Goal: Information Seeking & Learning: Learn about a topic

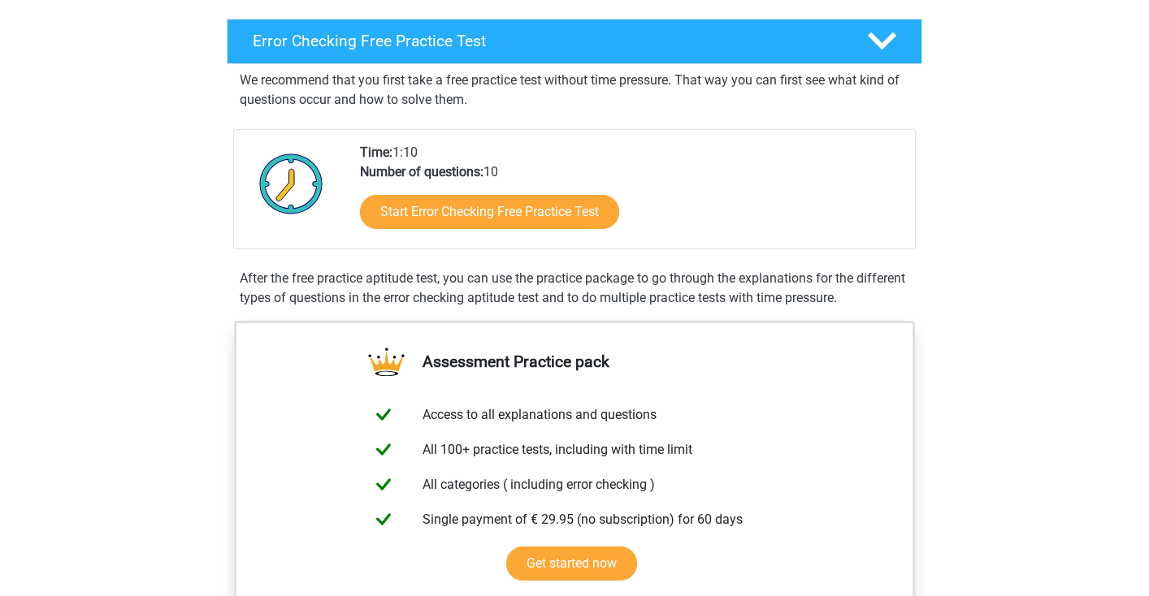
scroll to position [248, 0]
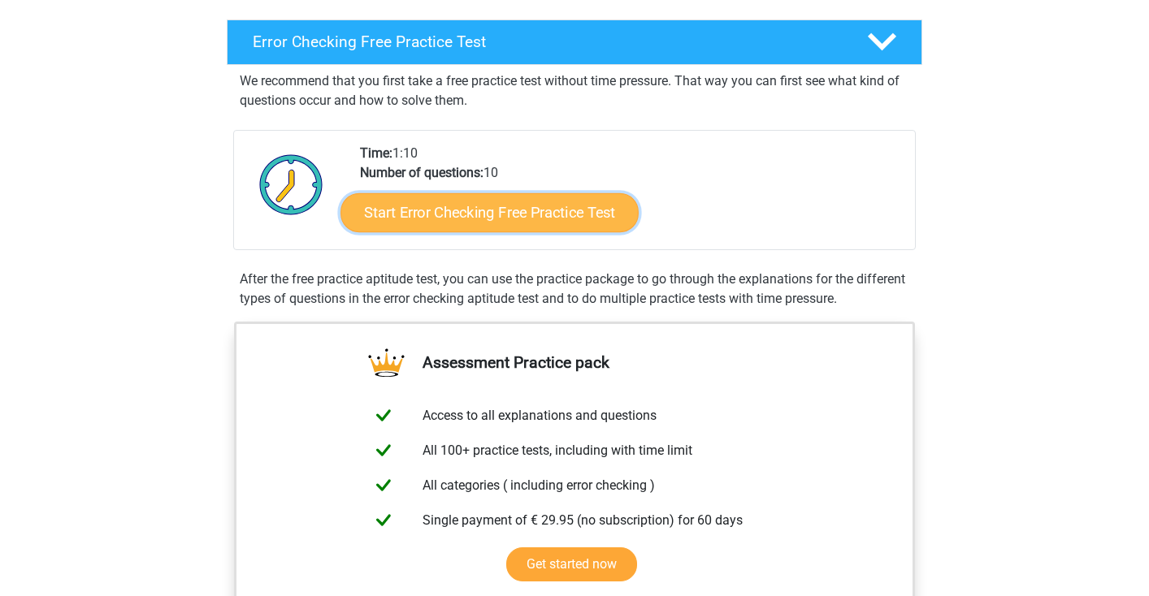
click at [539, 208] on link "Start Error Checking Free Practice Test" at bounding box center [489, 212] width 298 height 39
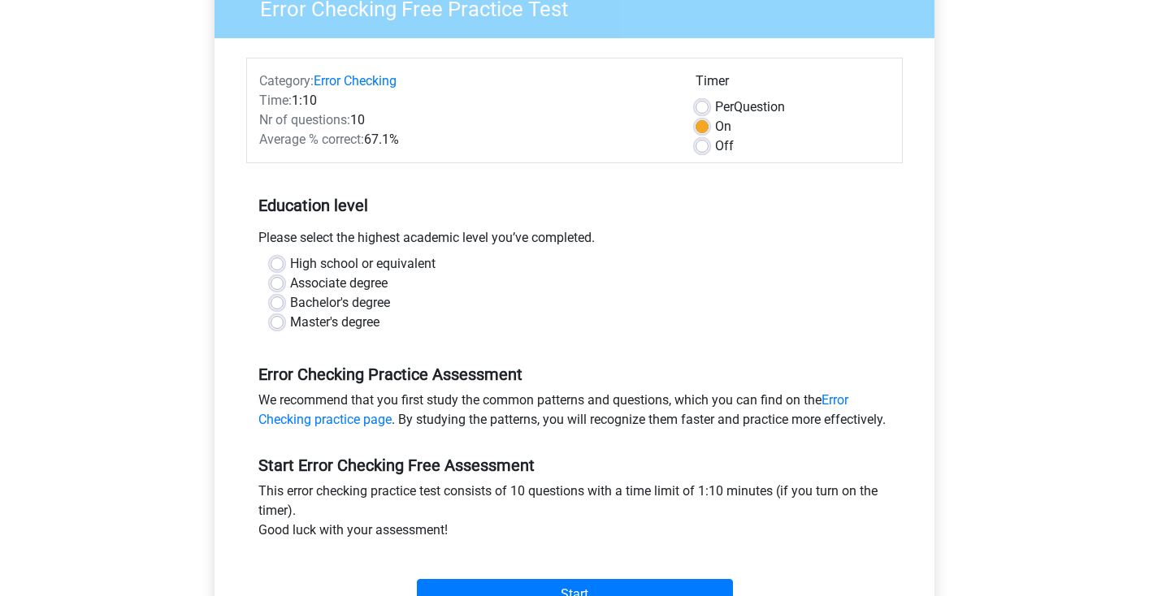
scroll to position [156, 0]
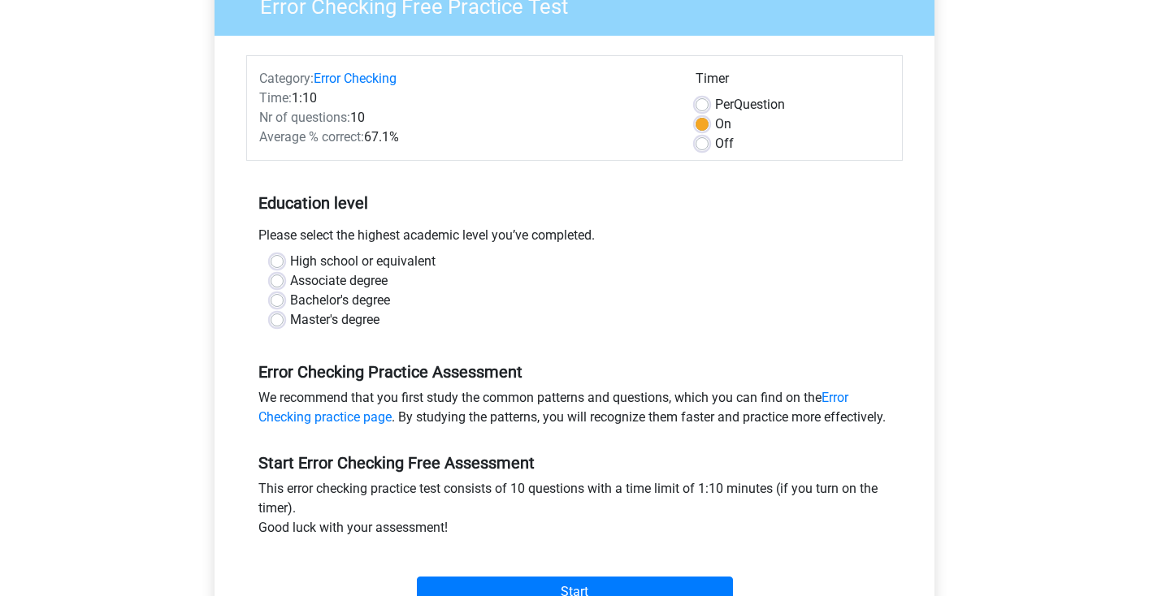
click at [290, 298] on label "Bachelor's degree" at bounding box center [340, 300] width 100 height 19
click at [275, 298] on input "Bachelor's degree" at bounding box center [277, 299] width 13 height 16
radio input "true"
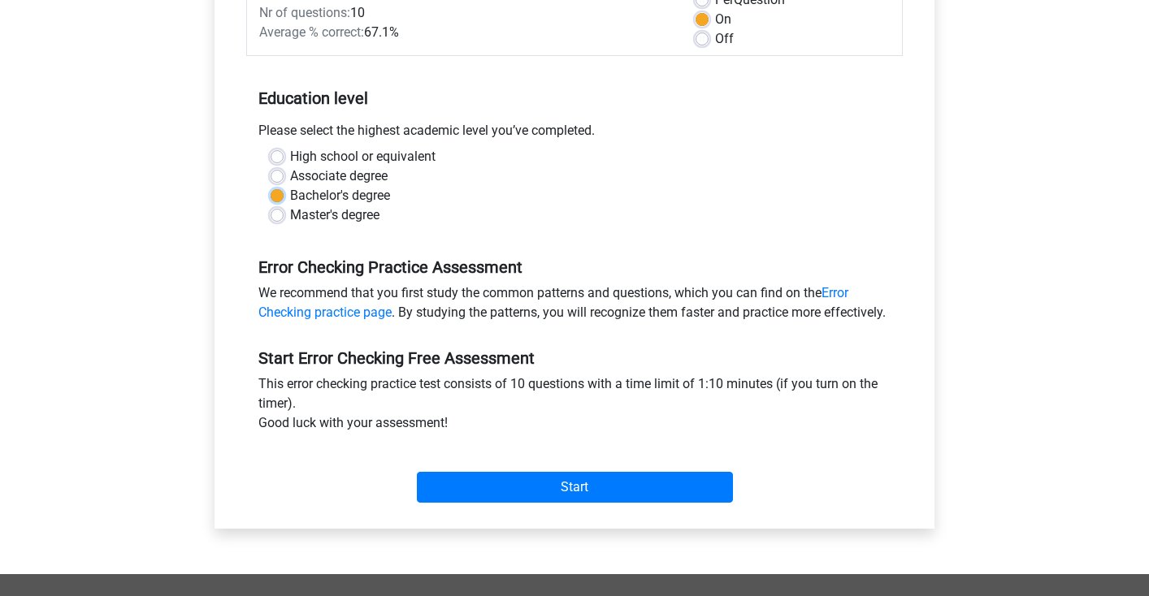
scroll to position [295, 0]
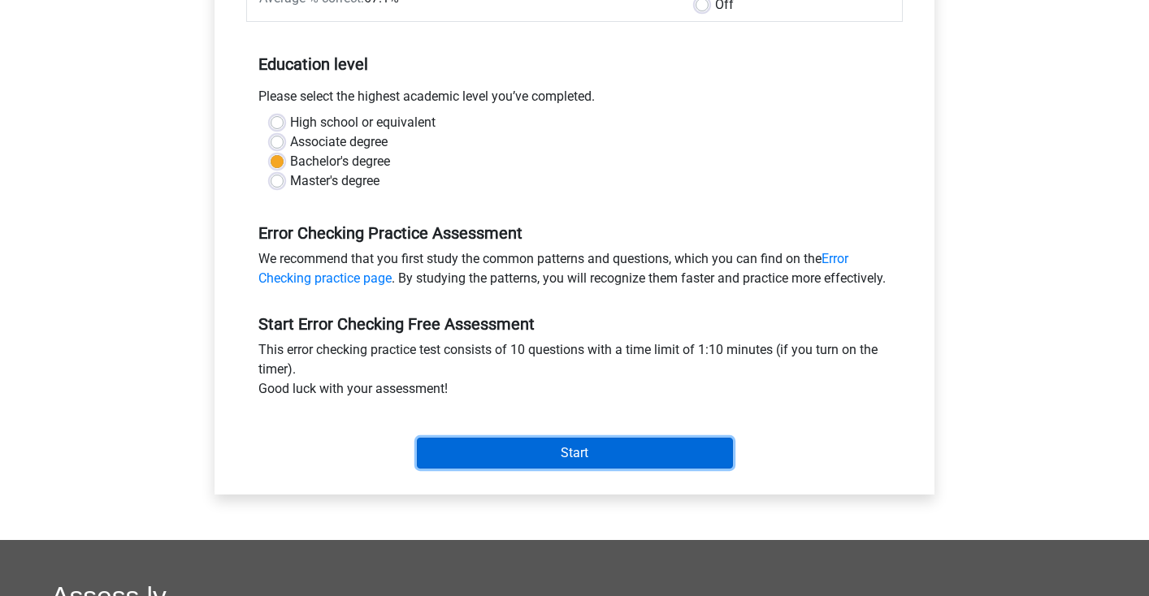
click at [578, 469] on input "Start" at bounding box center [575, 453] width 316 height 31
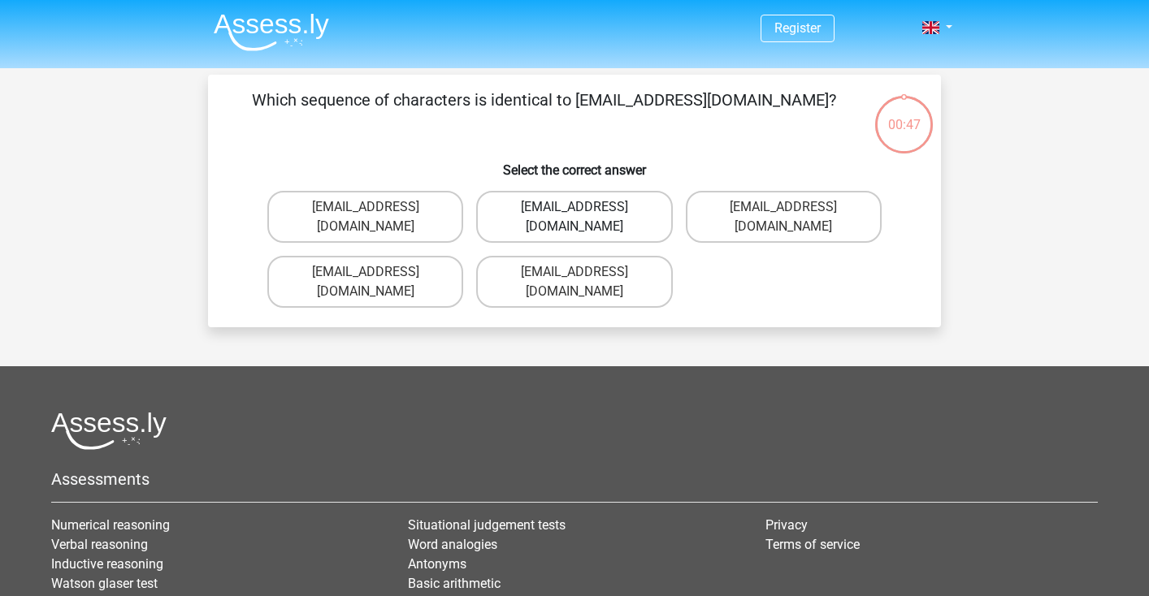
click at [623, 214] on label "[EMAIL_ADDRESS][DOMAIN_NAME]" at bounding box center [574, 217] width 196 height 52
click at [585, 214] on input "[EMAIL_ADDRESS][DOMAIN_NAME]" at bounding box center [579, 212] width 11 height 11
radio input "true"
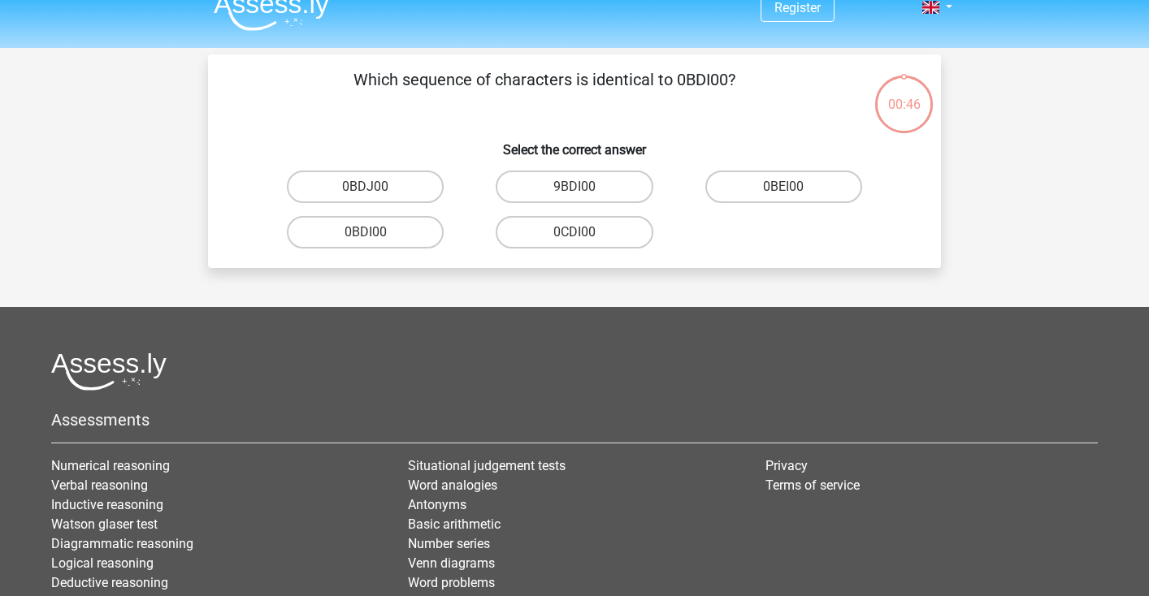
scroll to position [8, 0]
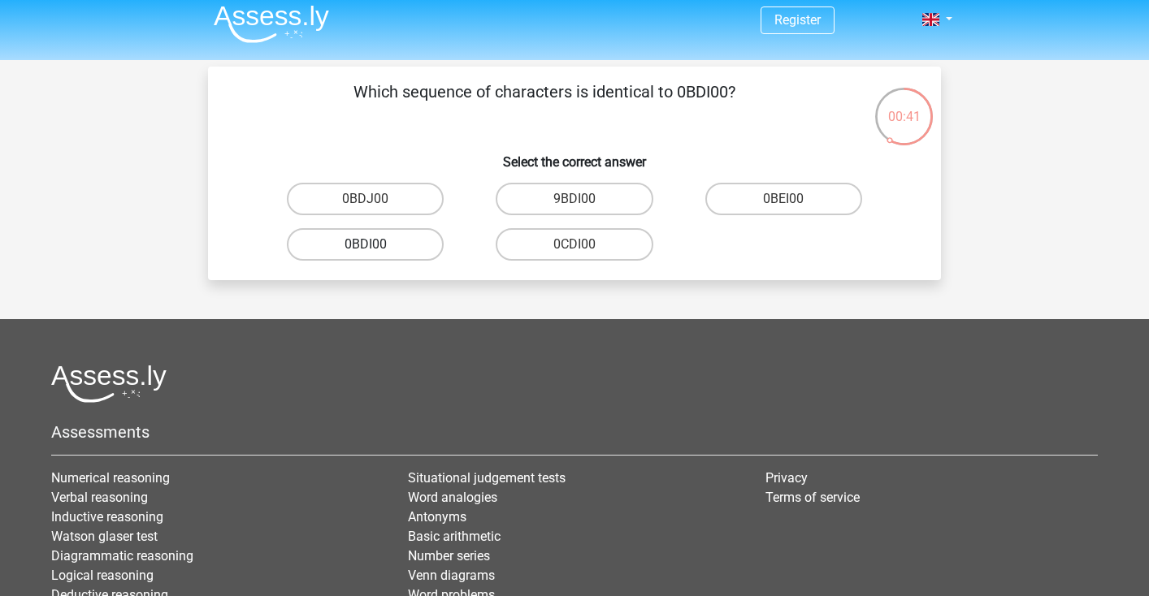
click at [397, 240] on label "0BDI00" at bounding box center [365, 244] width 157 height 32
click at [376, 245] on input "0BDI00" at bounding box center [371, 250] width 11 height 11
radio input "true"
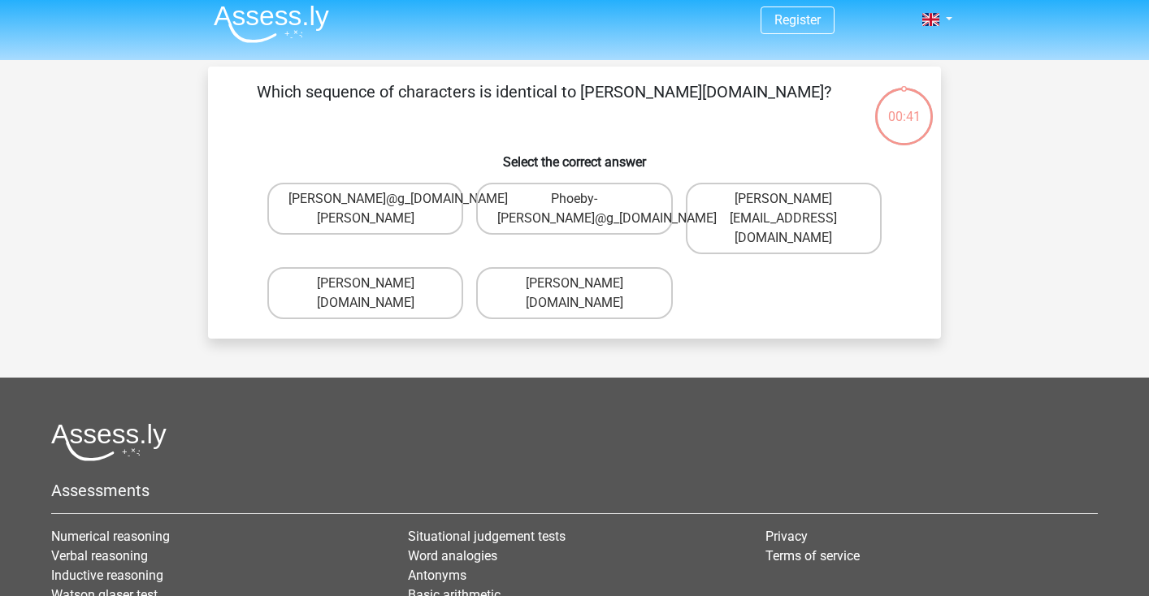
scroll to position [75, 0]
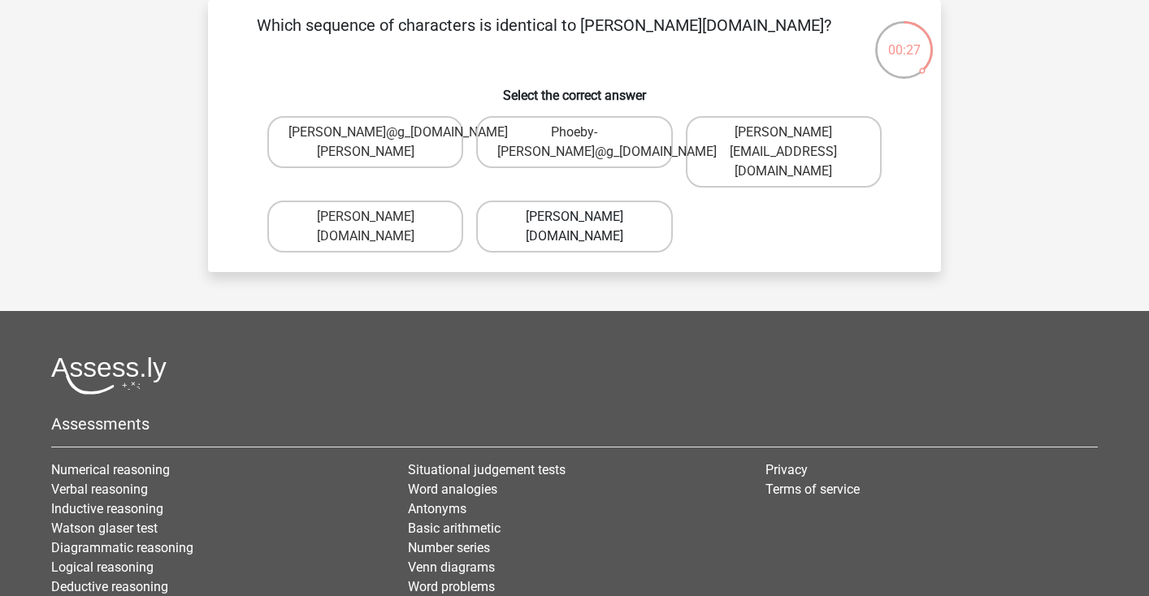
click at [591, 225] on label "Phoebe-Patterson@g_mail.gr" at bounding box center [574, 227] width 196 height 52
click at [585, 225] on input "Phoebe-Patterson@g_mail.gr" at bounding box center [579, 222] width 11 height 11
radio input "true"
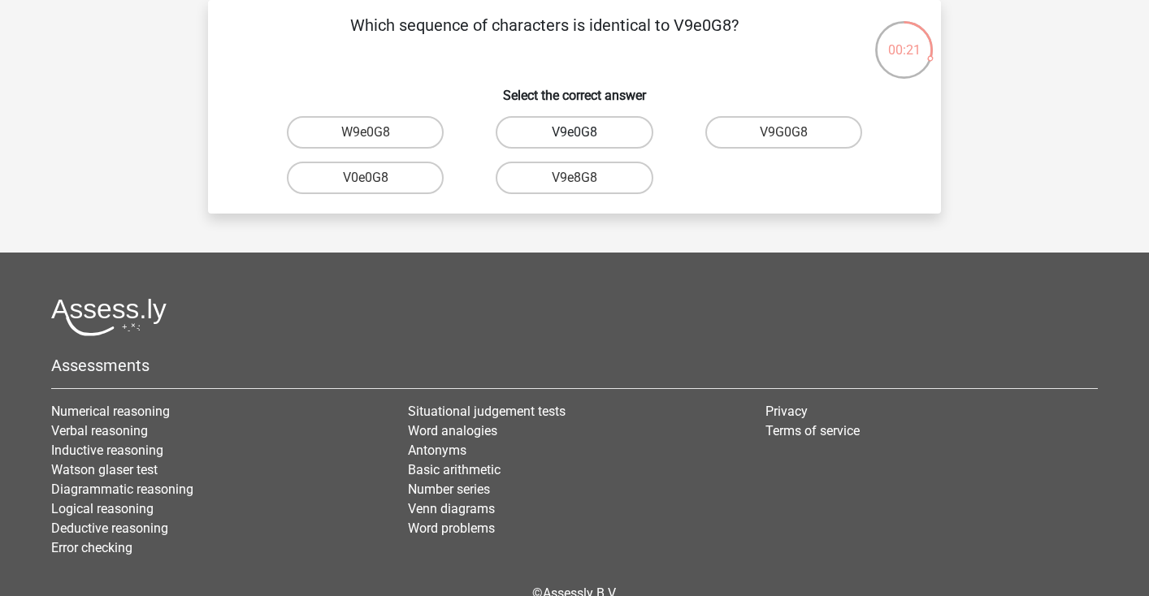
click at [590, 132] on label "V9e0G8" at bounding box center [574, 132] width 157 height 32
click at [585, 132] on input "V9e0G8" at bounding box center [579, 137] width 11 height 11
radio input "true"
click at [403, 138] on label "91051S" at bounding box center [365, 132] width 157 height 32
click at [376, 138] on input "91051S" at bounding box center [371, 137] width 11 height 11
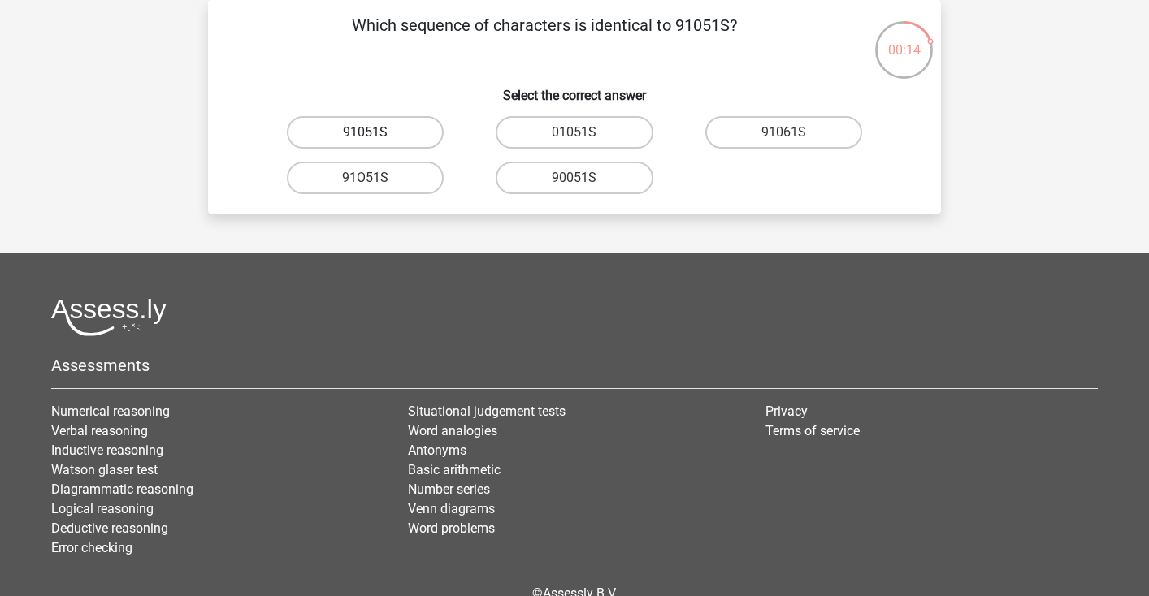
radio input "true"
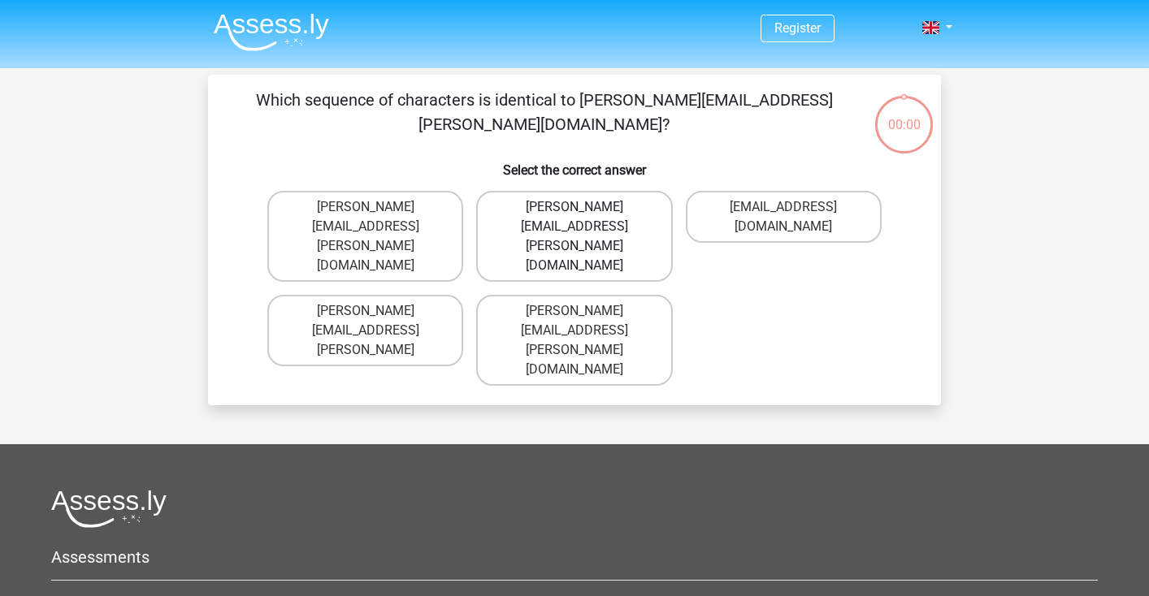
scroll to position [75, 0]
